Goal: Navigation & Orientation: Find specific page/section

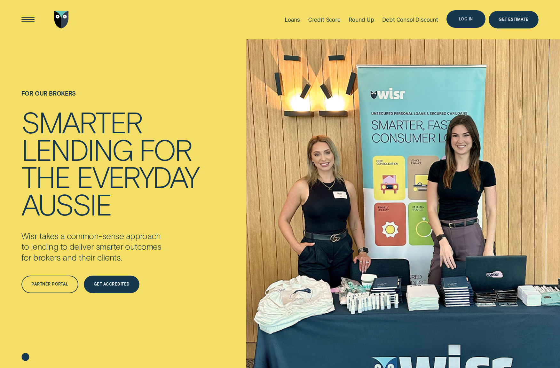
click at [465, 21] on div "Log in" at bounding box center [466, 20] width 14 height 4
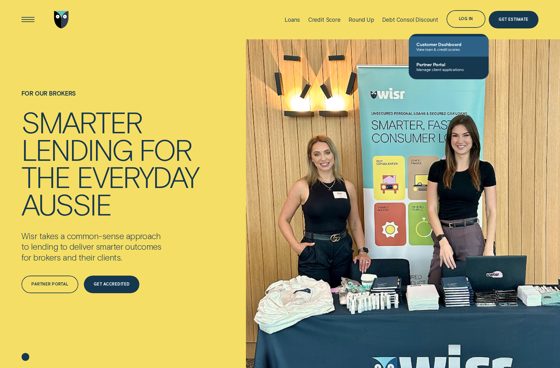
click at [434, 43] on span "Customer Dashboard" at bounding box center [448, 44] width 65 height 5
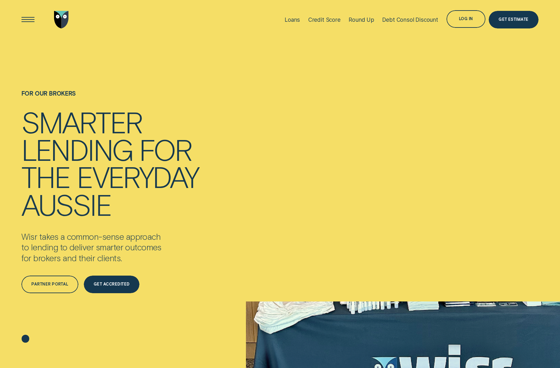
click at [470, 25] on div "Log in" at bounding box center [465, 19] width 39 height 18
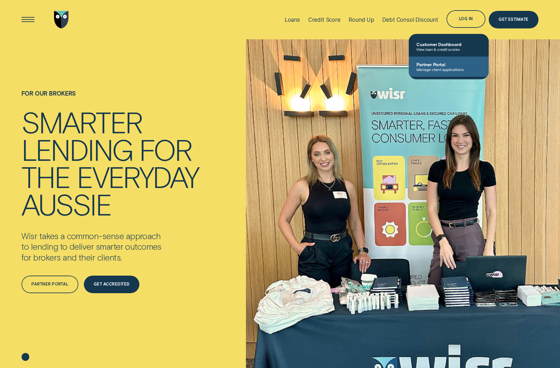
click at [452, 65] on span "Partner Portal" at bounding box center [448, 64] width 65 height 5
